Goal: Task Accomplishment & Management: Use online tool/utility

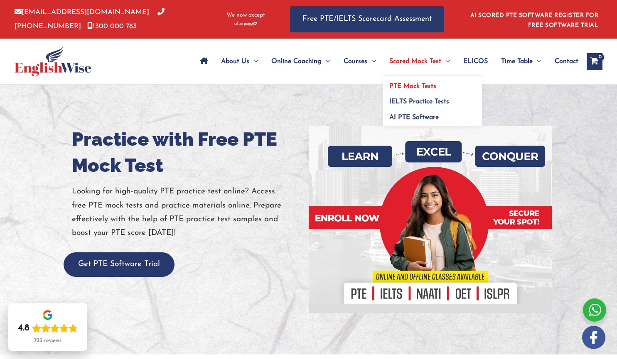
click at [406, 85] on span "PTE Mock Tests" at bounding box center [412, 86] width 47 height 7
click at [412, 88] on span "PTE Mock Tests" at bounding box center [412, 86] width 47 height 7
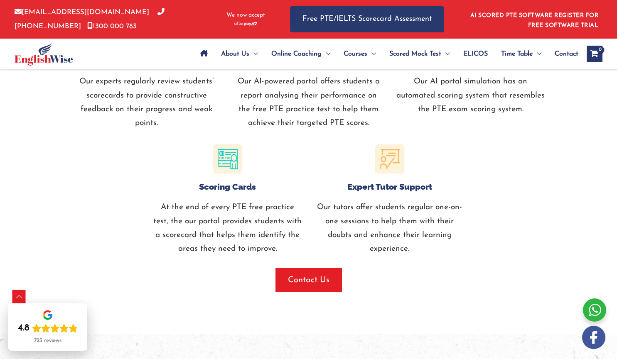
scroll to position [1008, 0]
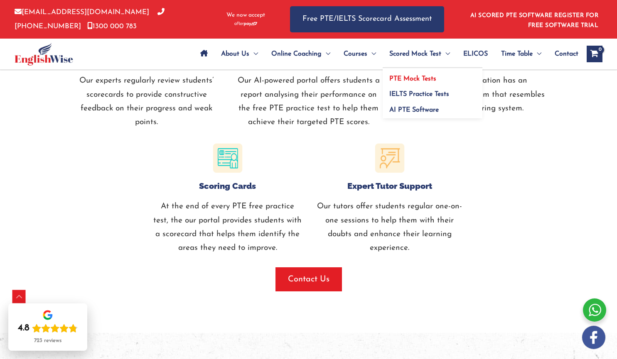
click at [409, 80] on span "PTE Mock Tests" at bounding box center [412, 79] width 47 height 7
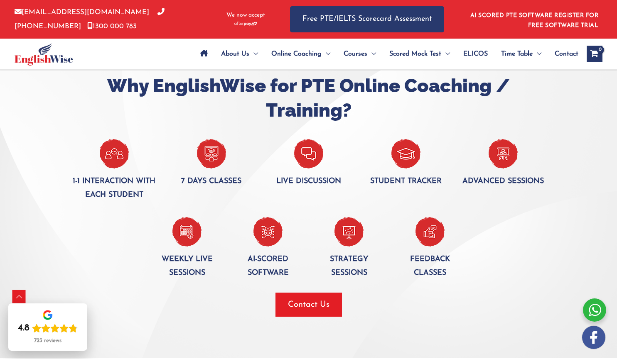
scroll to position [533, 0]
click at [137, 171] on div at bounding box center [114, 171] width 85 height 6
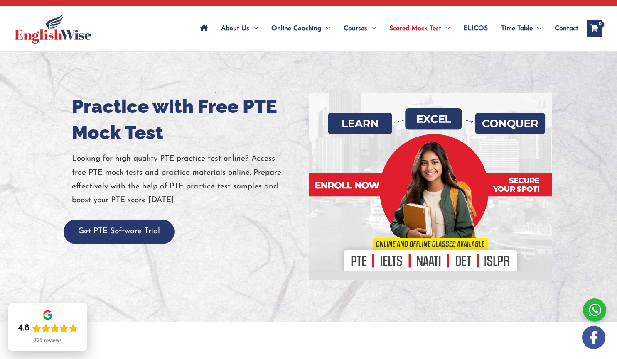
scroll to position [0, 0]
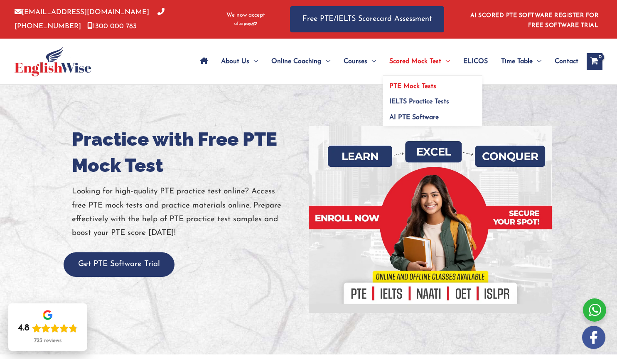
click at [407, 87] on span "PTE Mock Tests" at bounding box center [412, 86] width 47 height 7
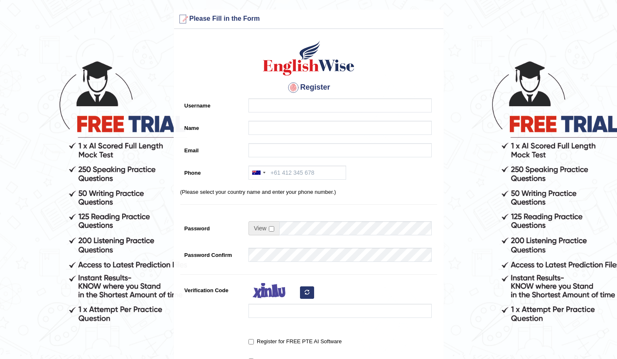
scroll to position [128, 0]
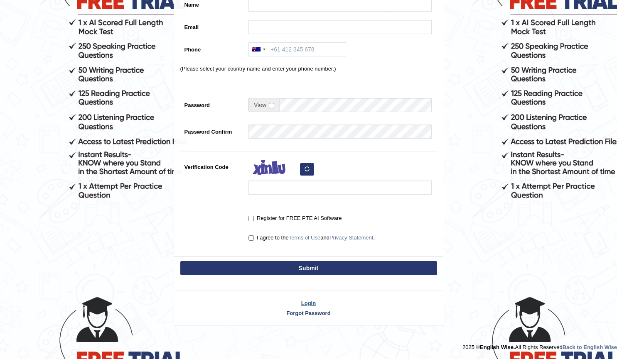
click at [304, 303] on link "Login" at bounding box center [308, 304] width 269 height 8
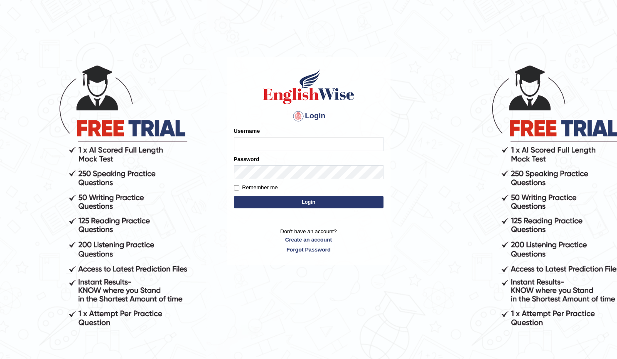
click at [315, 145] on input "Username" at bounding box center [309, 144] width 150 height 14
